Goal: Transaction & Acquisition: Download file/media

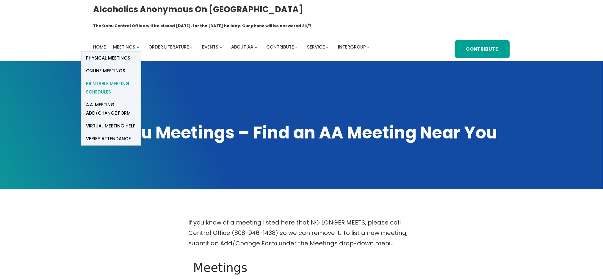
click at [111, 79] on span "Printable Meeting Schedules" at bounding box center [111, 87] width 51 height 17
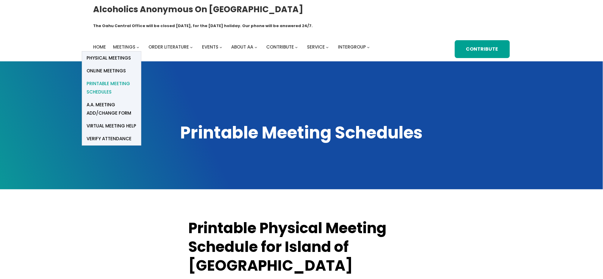
click at [111, 79] on span "Printable Meeting Schedules" at bounding box center [112, 87] width 50 height 17
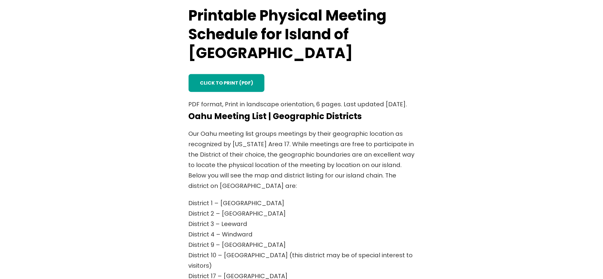
scroll to position [158, 0]
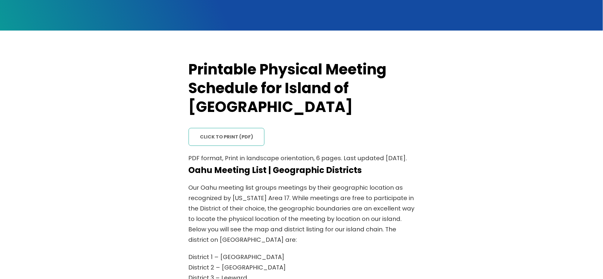
click at [230, 128] on link "click to print (PDF)" at bounding box center [226, 137] width 76 height 18
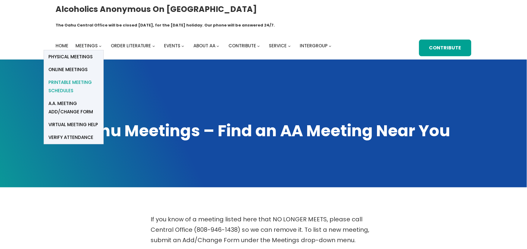
click at [74, 78] on span "Printable Meeting Schedules" at bounding box center [73, 86] width 51 height 17
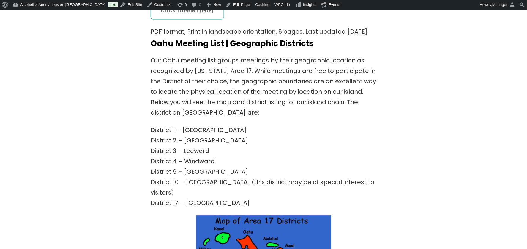
scroll to position [128, 0]
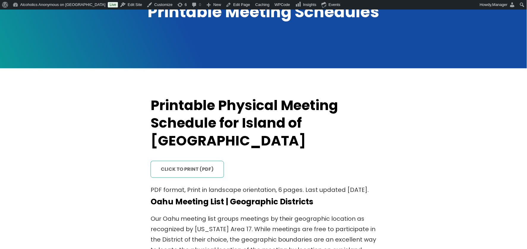
click at [189, 161] on link "click to print (PDF)" at bounding box center [187, 169] width 73 height 17
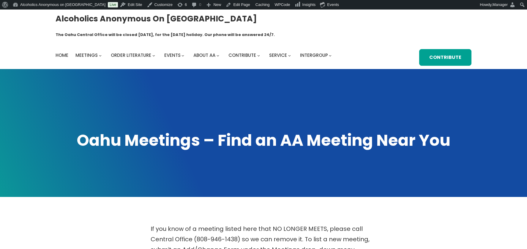
scroll to position [10, 0]
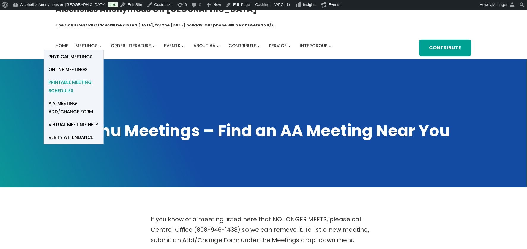
click at [63, 78] on span "Printable Meeting Schedules" at bounding box center [73, 86] width 51 height 17
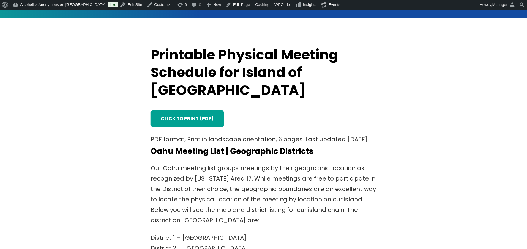
scroll to position [198, 0]
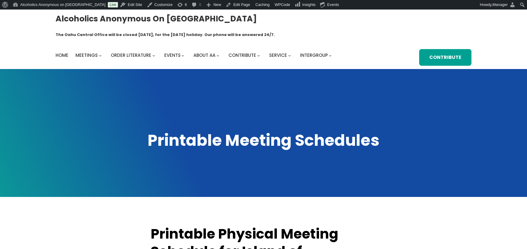
scroll to position [198, 0]
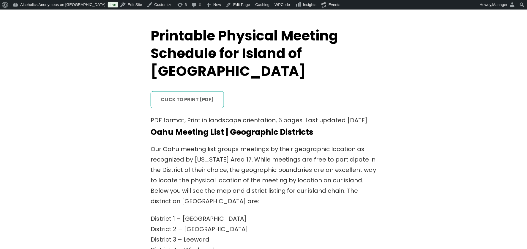
click at [194, 91] on link "click to print (PDF)" at bounding box center [187, 99] width 73 height 17
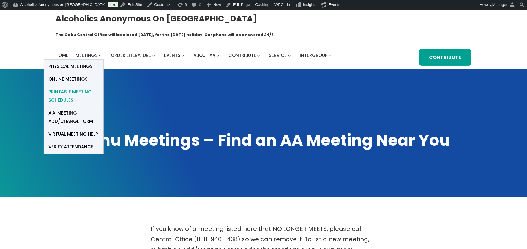
click at [75, 88] on span "Printable Meeting Schedules" at bounding box center [73, 96] width 51 height 17
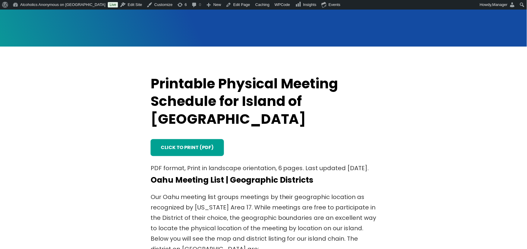
scroll to position [198, 0]
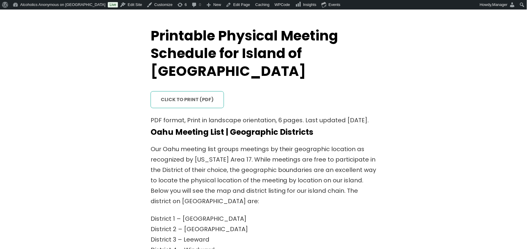
click at [194, 91] on link "click to print (PDF)" at bounding box center [187, 99] width 73 height 17
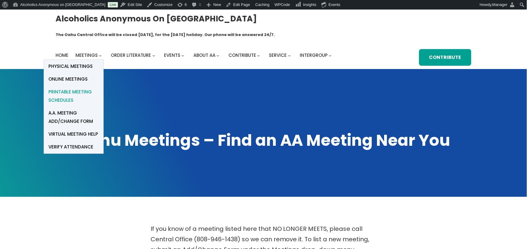
click at [73, 88] on span "Printable Meeting Schedules" at bounding box center [73, 96] width 51 height 17
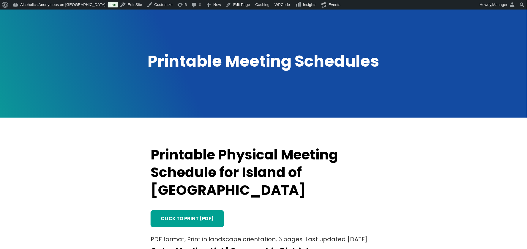
scroll to position [238, 0]
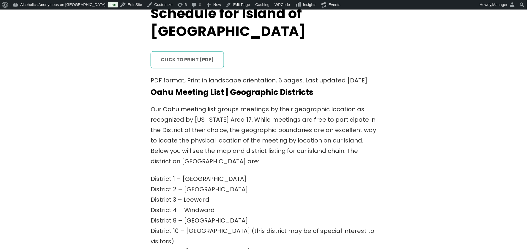
click at [177, 51] on link "click to print (PDF)" at bounding box center [187, 59] width 73 height 17
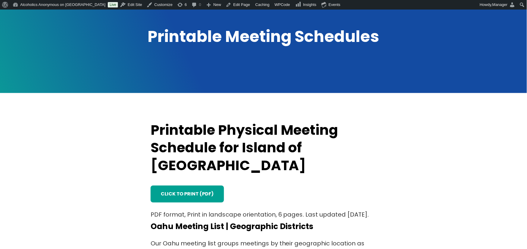
scroll to position [79, 0]
